Goal: Navigation & Orientation: Find specific page/section

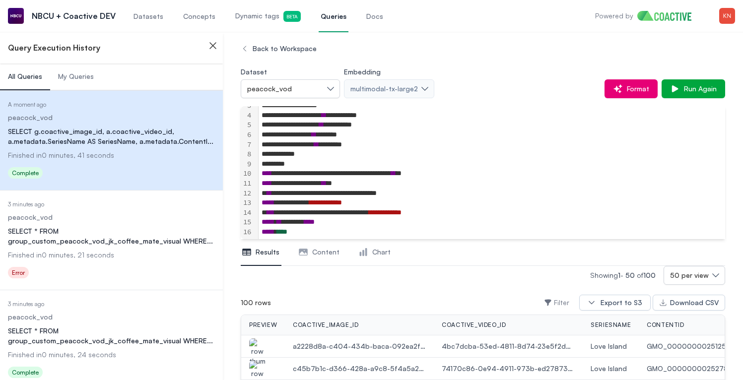
click at [93, 27] on div "NBCU + Coactive DEV" at bounding box center [62, 16] width 108 height 32
click at [108, 5] on div "NBCU + Coactive DEV" at bounding box center [62, 16] width 108 height 32
click at [99, 16] on p "NBCU + Coactive DEV" at bounding box center [74, 16] width 84 height 12
click at [238, 18] on span "Dynamic tags Beta" at bounding box center [268, 16] width 66 height 11
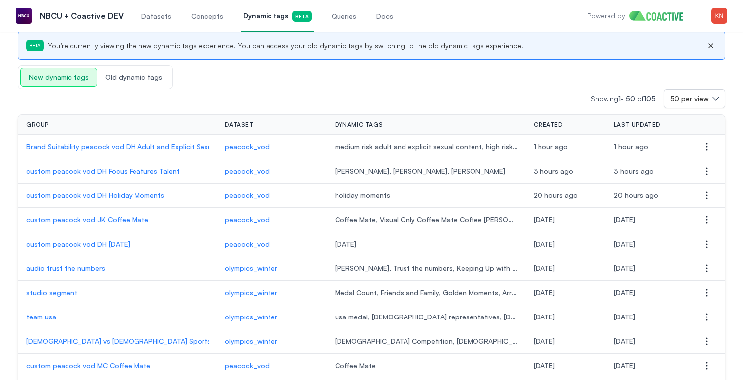
scroll to position [53, 0]
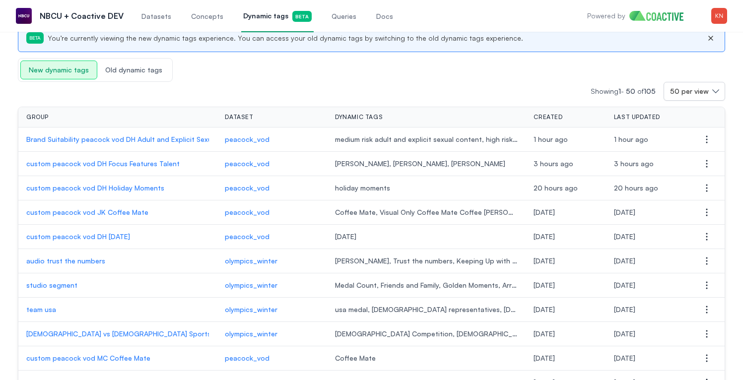
click at [102, 234] on p "custom peacock vod DH [DATE]" at bounding box center [117, 237] width 183 height 10
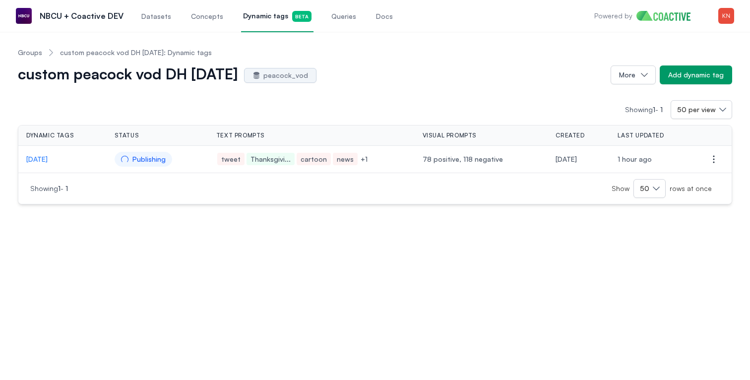
click at [44, 154] on td "[DATE]" at bounding box center [62, 159] width 88 height 27
click at [44, 159] on p "[DATE]" at bounding box center [62, 159] width 72 height 10
click at [249, 22] on span "Dynamic tags Beta" at bounding box center [277, 16] width 68 height 11
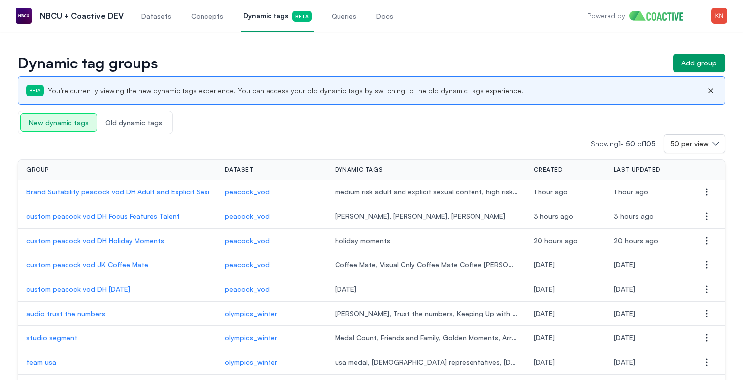
click at [162, 195] on p "Brand Suitability peacock vod DH Adult and Explicit Sexual Content" at bounding box center [117, 192] width 183 height 10
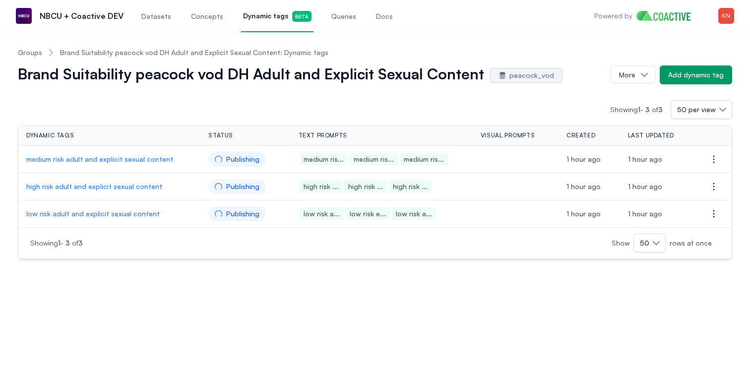
click at [122, 213] on p "low risk adult and explicit sexual content" at bounding box center [109, 214] width 166 height 10
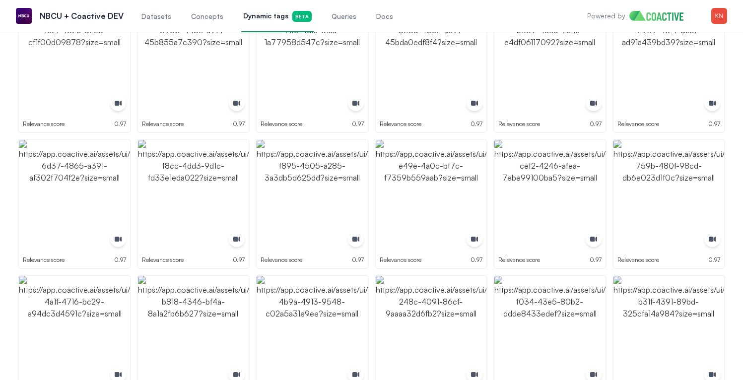
scroll to position [1161, 0]
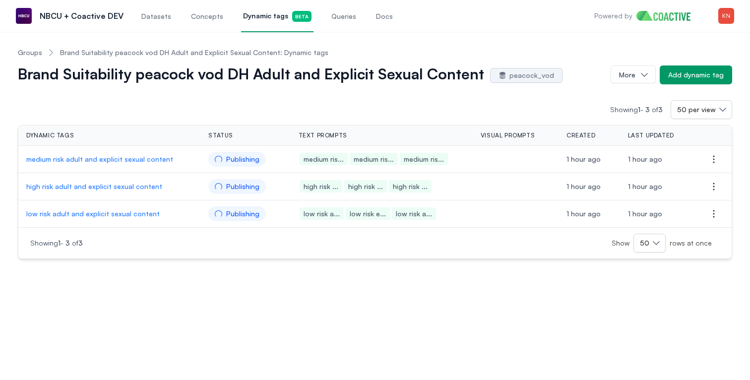
click at [111, 186] on p "high risk adult and explicit sexual content" at bounding box center [109, 187] width 166 height 10
click at [128, 160] on p "medium risk adult and explicit sexual content" at bounding box center [109, 159] width 166 height 10
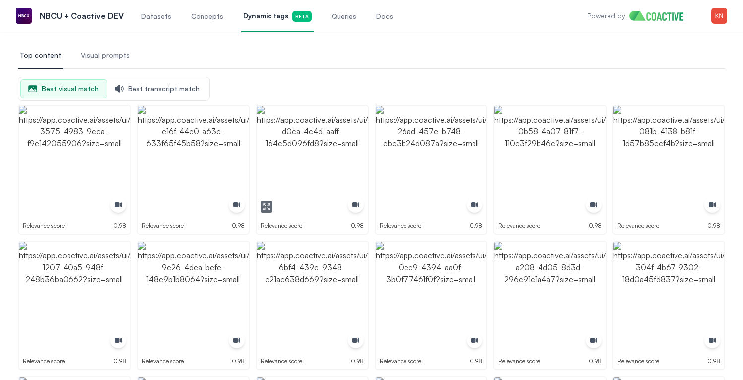
scroll to position [104, 0]
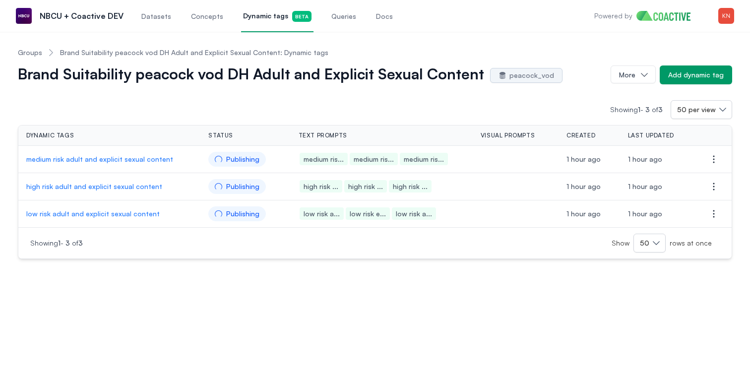
click at [259, 19] on span "Dynamic tags Beta" at bounding box center [277, 16] width 68 height 11
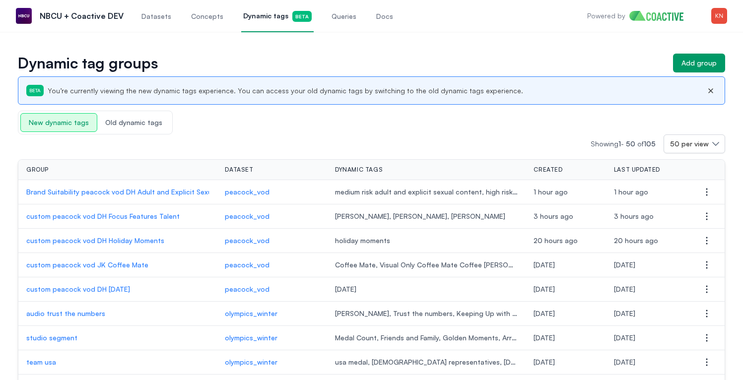
click at [145, 239] on p "custom peacock vod DH Holiday Moments" at bounding box center [117, 241] width 183 height 10
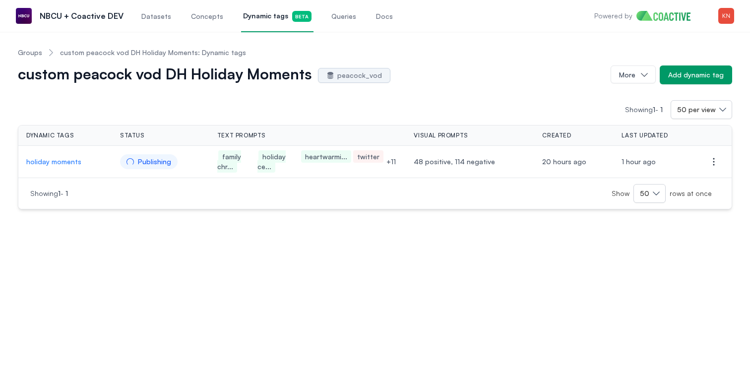
click at [64, 164] on p "holiday moments" at bounding box center [65, 162] width 78 height 10
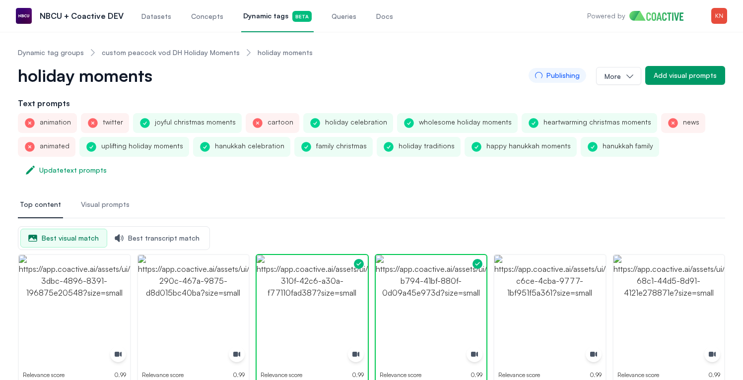
click at [204, 54] on link "custom peacock vod DH Holiday Moments" at bounding box center [171, 53] width 138 height 10
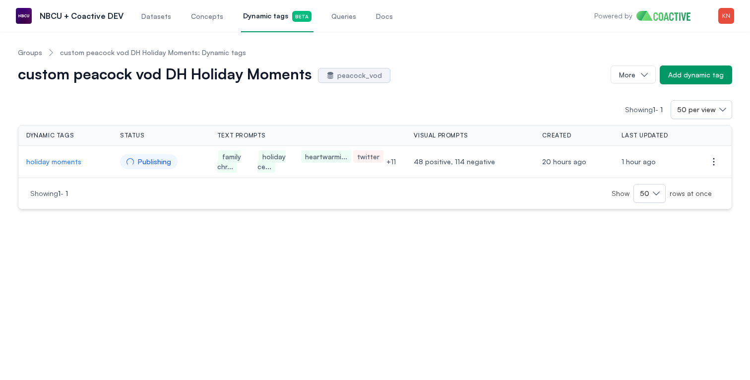
click at [33, 53] on link "Groups" at bounding box center [30, 53] width 24 height 10
